Goal: Information Seeking & Learning: Learn about a topic

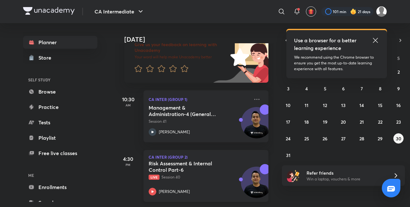
click at [201, 174] on p "Live Session 40" at bounding box center [199, 177] width 101 height 6
